Goal: Information Seeking & Learning: Learn about a topic

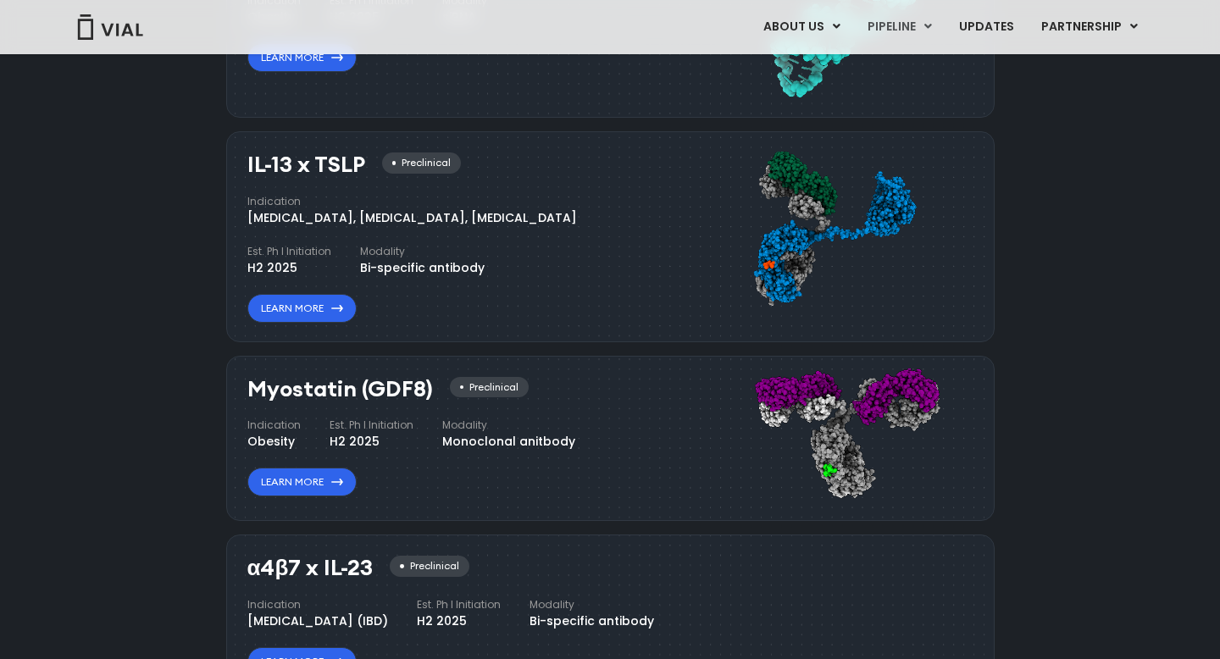
scroll to position [1669, 0]
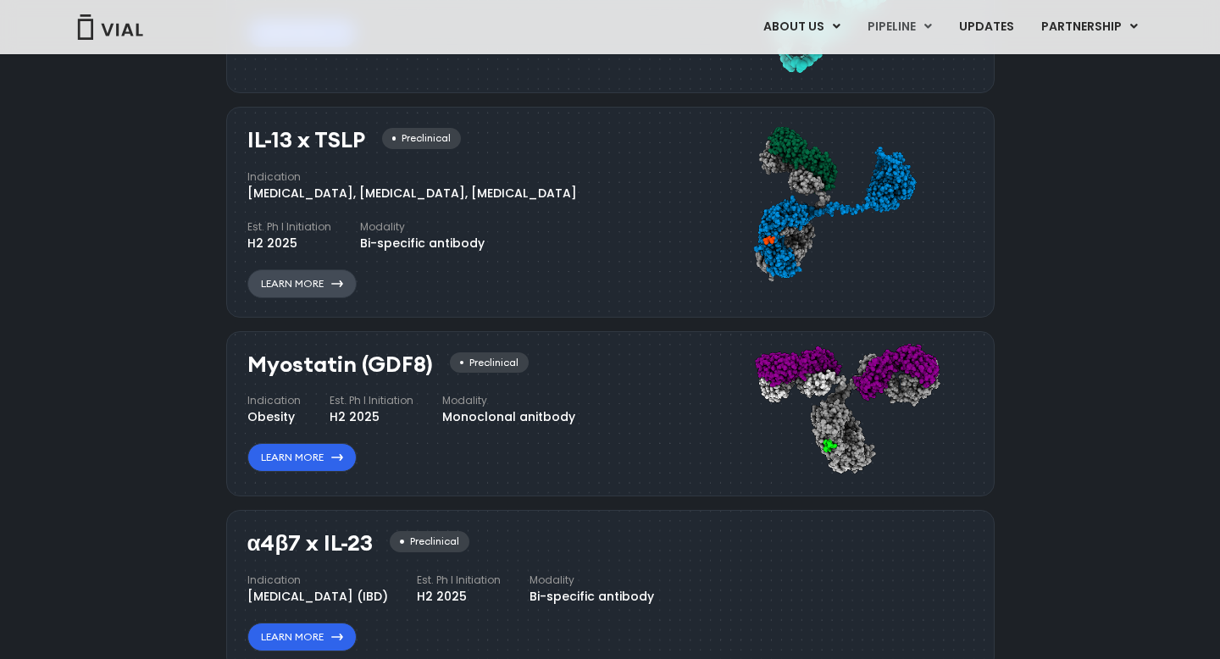
click at [314, 295] on link "Learn More" at bounding box center [301, 284] width 109 height 29
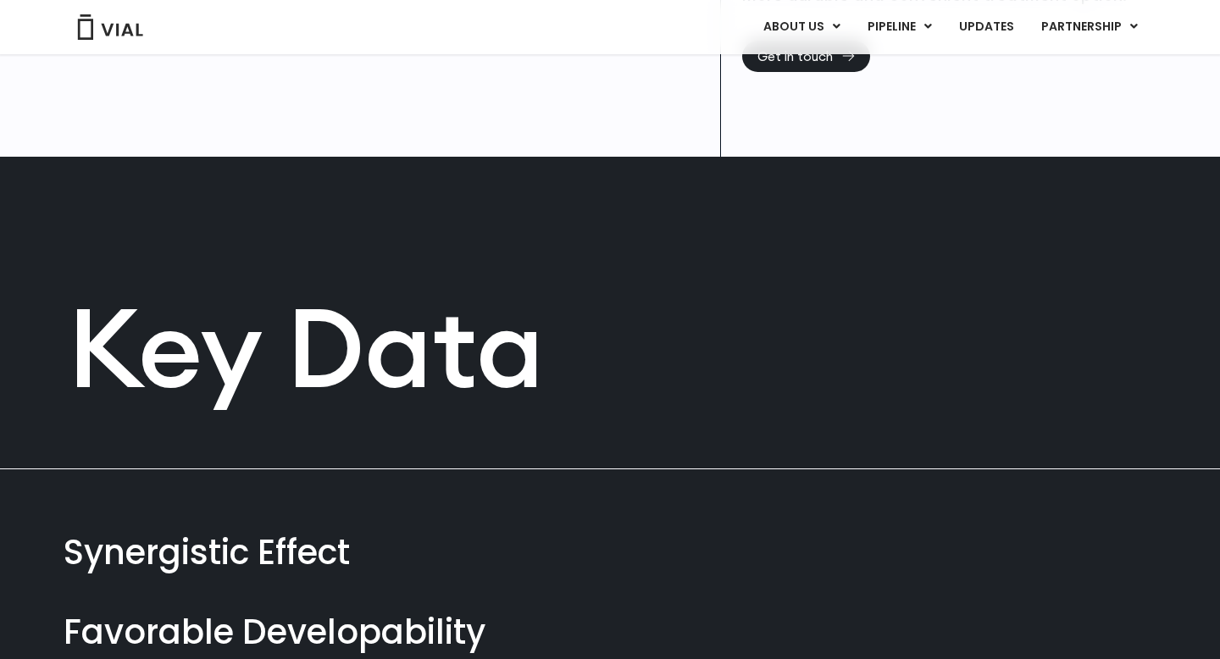
scroll to position [714, 0]
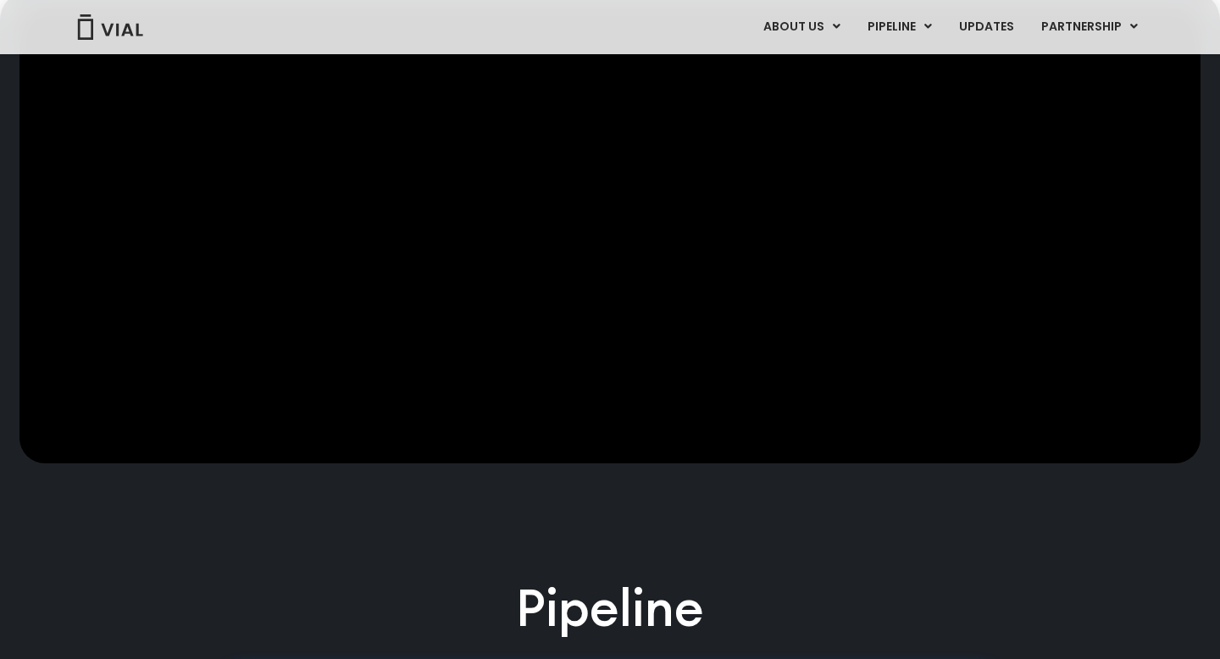
scroll to position [749, 0]
